Goal: Information Seeking & Learning: Check status

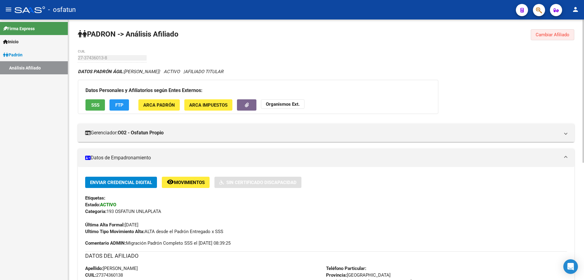
click at [558, 35] on span "Cambiar Afiliado" at bounding box center [553, 34] width 34 height 5
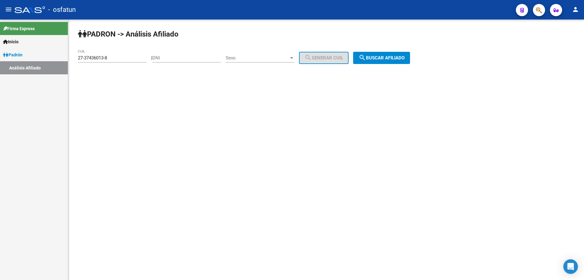
click at [107, 58] on input "27-37436013-8" at bounding box center [112, 57] width 69 height 5
drag, startPoint x: 112, startPoint y: 111, endPoint x: 112, endPoint y: 85, distance: 26.8
click at [112, 111] on mat-sidenav-content "PADRON -> Análisis Afiliado 20-33520388 CUIL | DNI Sexo Sexo search Generar CUI…" at bounding box center [326, 149] width 516 height 260
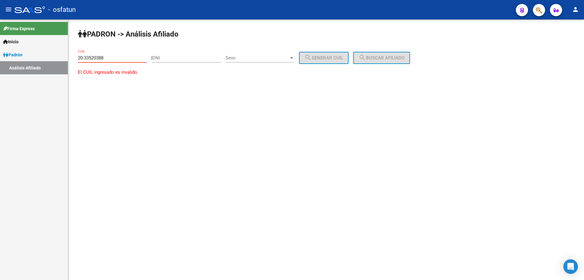
drag, startPoint x: 113, startPoint y: 57, endPoint x: 67, endPoint y: 68, distance: 47.7
click at [67, 68] on mat-sidenav-container "Firma Express Inicio Instructivos Contacto OS Padrón Análisis Afiliado PADRON -…" at bounding box center [292, 149] width 584 height 260
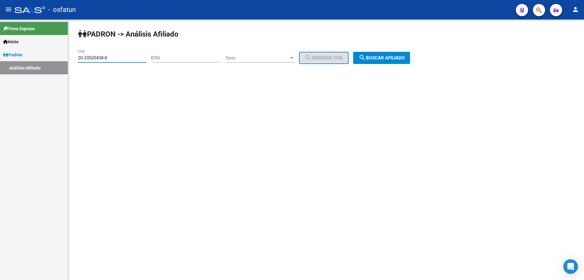
type input "20-33520438-8"
click at [402, 52] on button "search Buscar afiliado" at bounding box center [381, 58] width 57 height 12
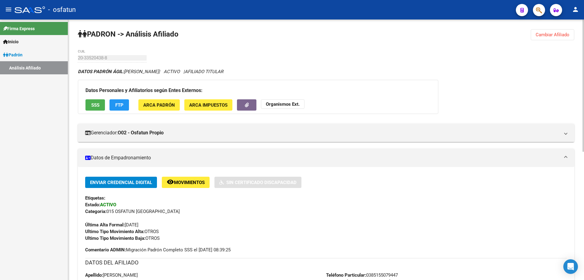
click at [284, 107] on button "Organismos Ext." at bounding box center [283, 103] width 44 height 9
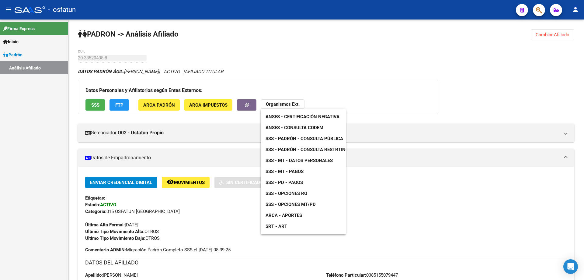
click at [284, 115] on span "ANSES - Certificación Negativa" at bounding box center [303, 116] width 74 height 5
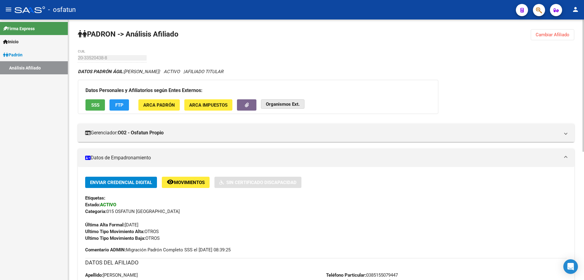
click at [295, 107] on button "Organismos Ext." at bounding box center [283, 103] width 44 height 9
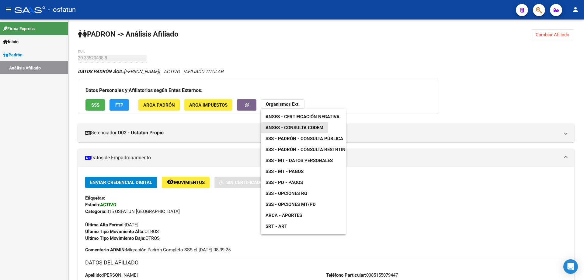
click at [296, 126] on span "ANSES - Consulta CODEM" at bounding box center [295, 127] width 58 height 5
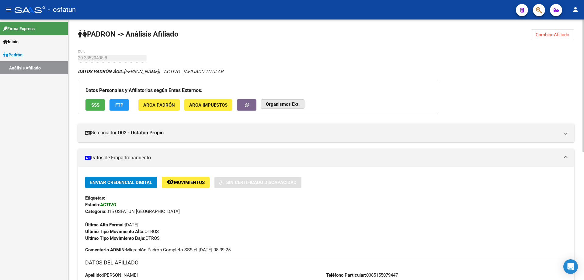
click at [288, 104] on strong "Organismos Ext." at bounding box center [283, 103] width 34 height 5
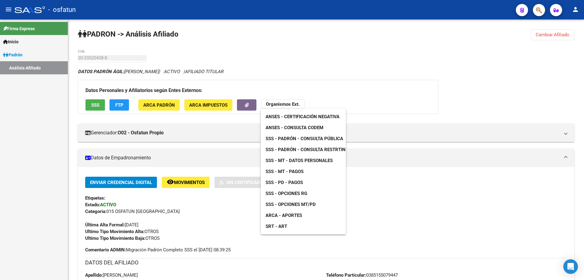
click at [288, 117] on span "ANSES - Certificación Negativa" at bounding box center [303, 116] width 74 height 5
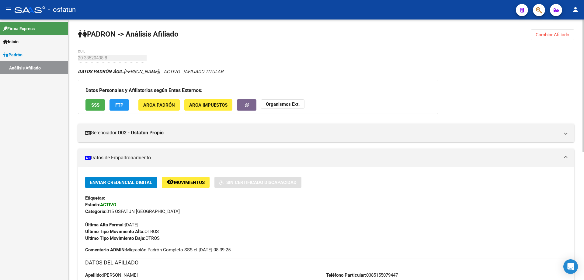
click at [286, 107] on button "Organismos Ext." at bounding box center [283, 103] width 44 height 9
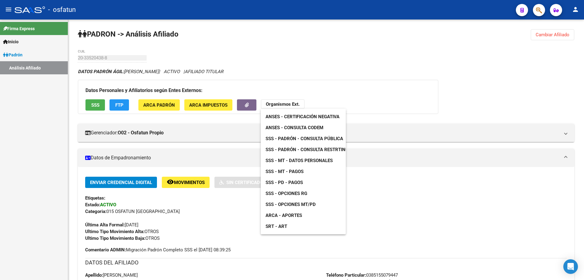
click at [289, 137] on span "SSS - Padrón - Consulta Pública" at bounding box center [305, 138] width 78 height 5
